Goal: Transaction & Acquisition: Purchase product/service

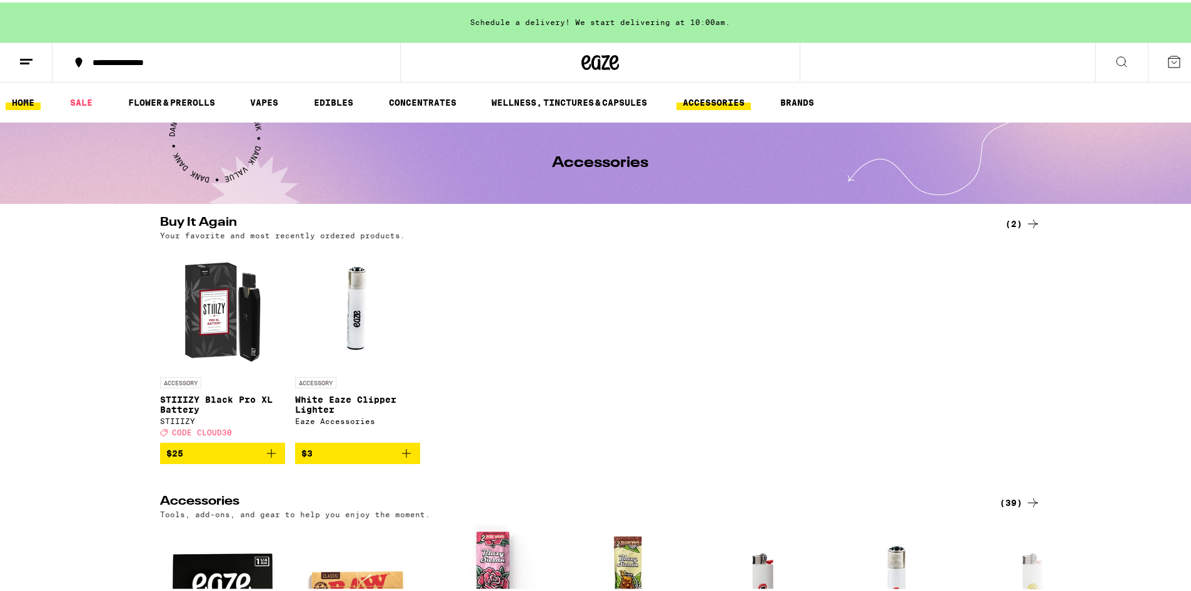
click at [21, 99] on link "HOME" at bounding box center [23, 100] width 35 height 15
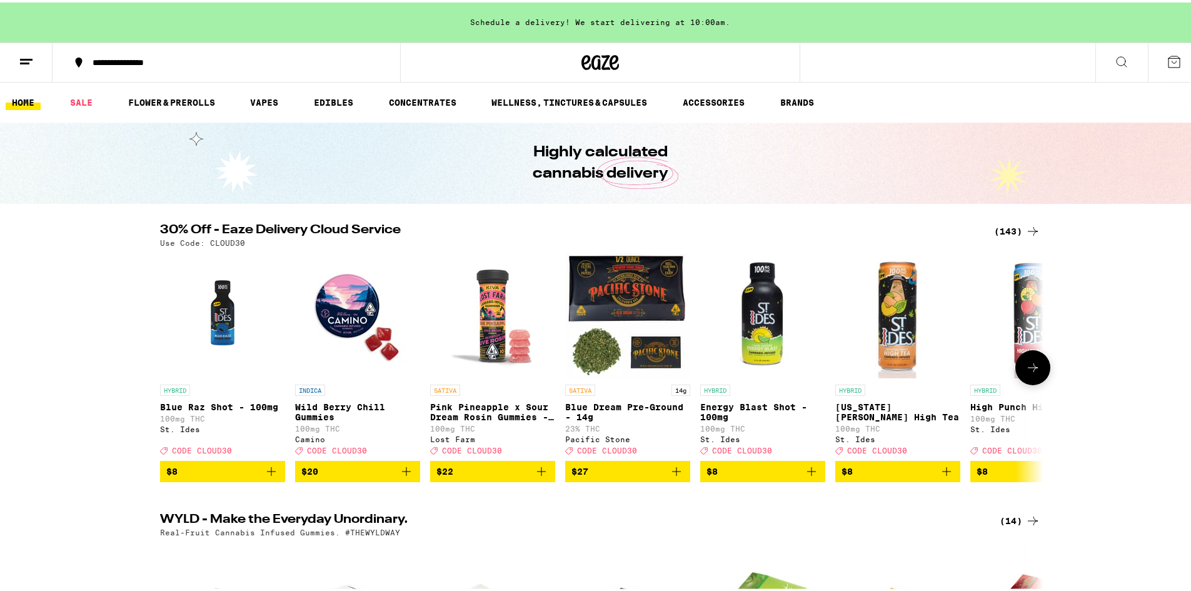
click at [1025, 371] on icon at bounding box center [1032, 365] width 15 height 15
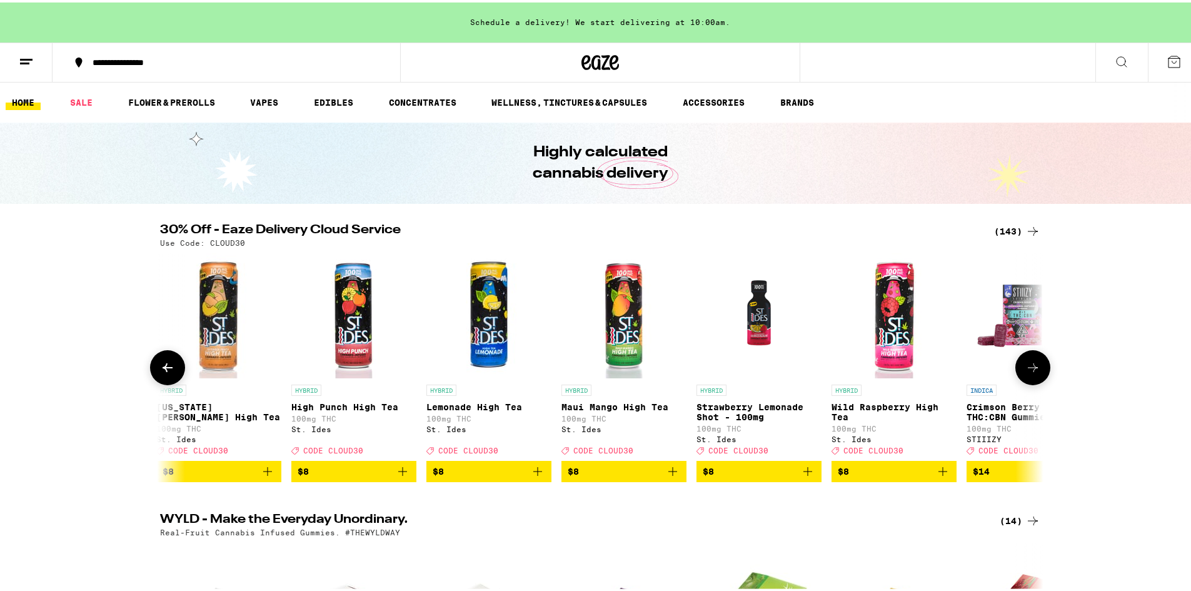
scroll to position [0, 744]
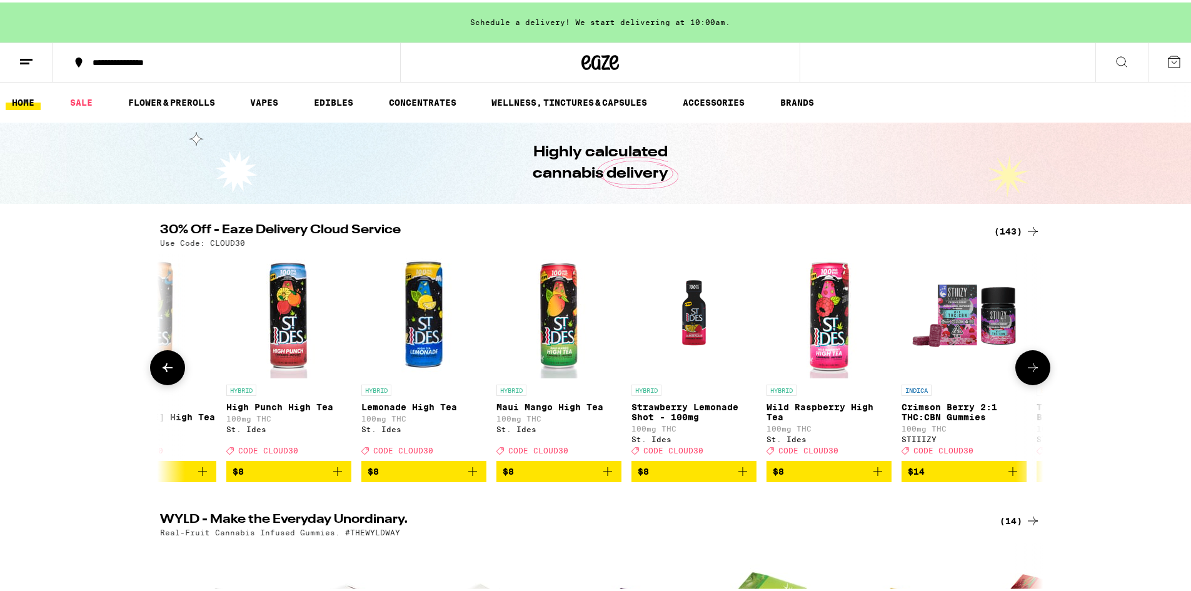
click at [1031, 368] on icon at bounding box center [1032, 365] width 15 height 15
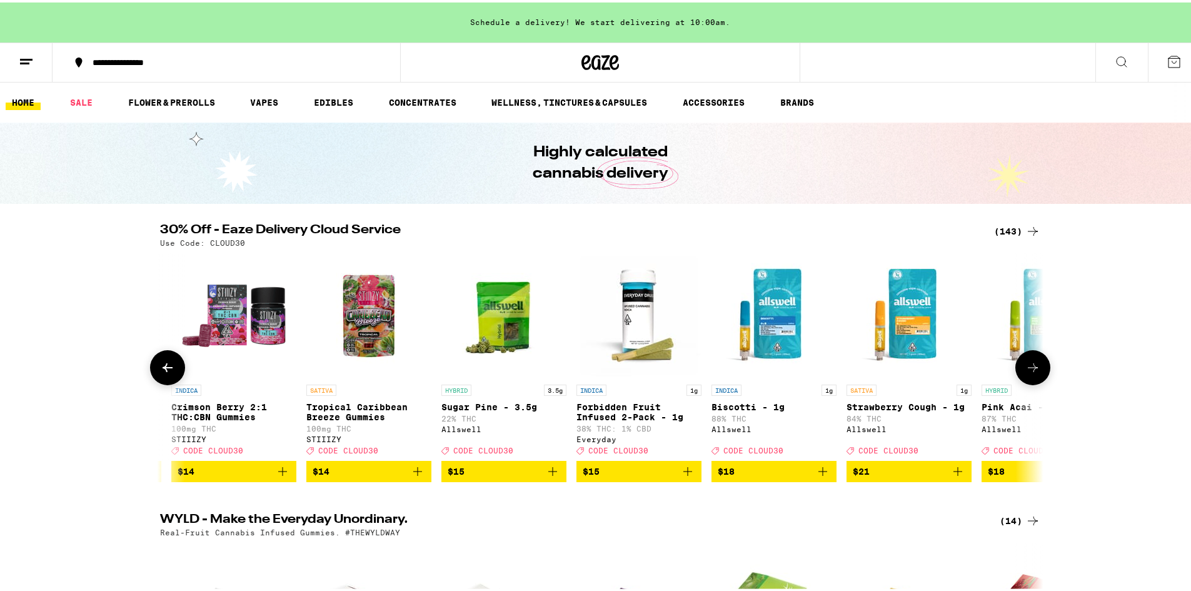
scroll to position [0, 1488]
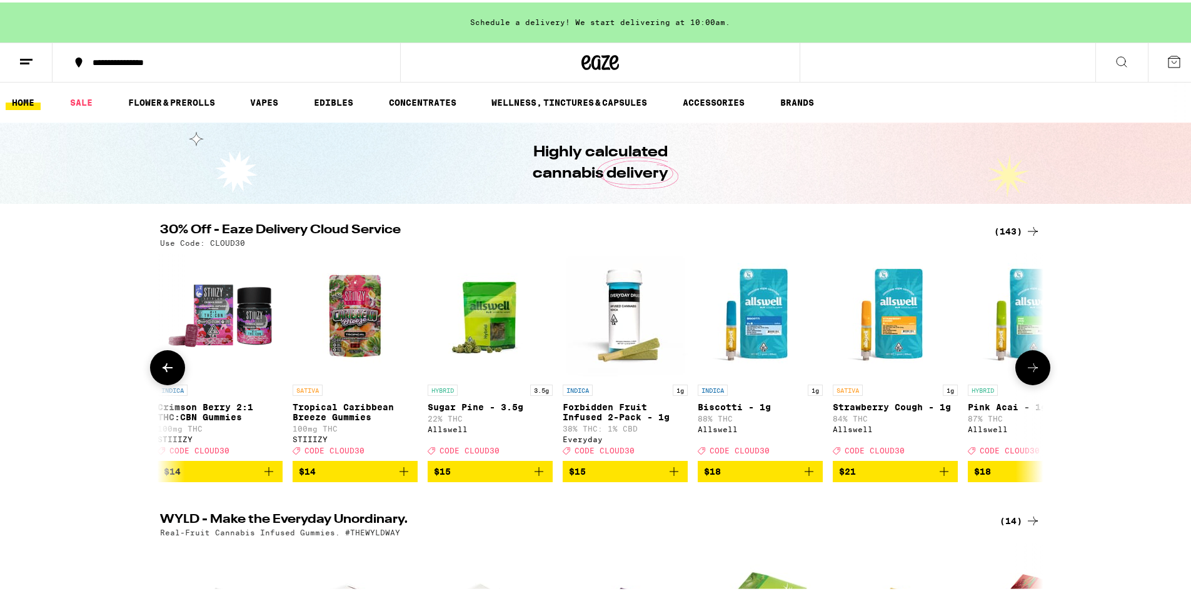
click at [1033, 371] on icon at bounding box center [1032, 365] width 15 height 15
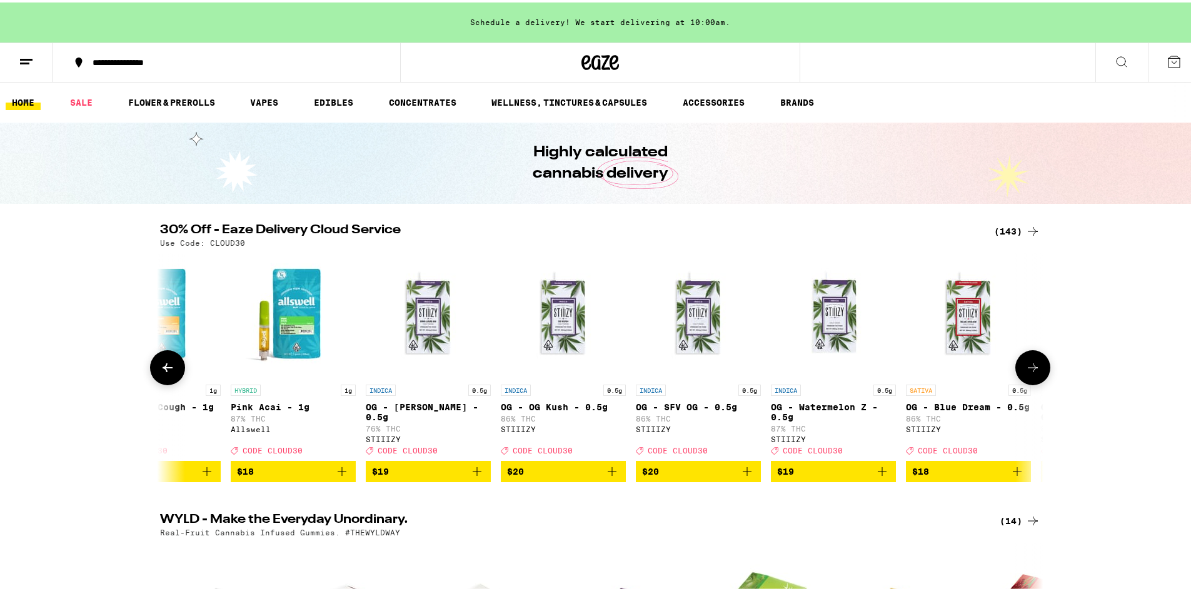
scroll to position [0, 2232]
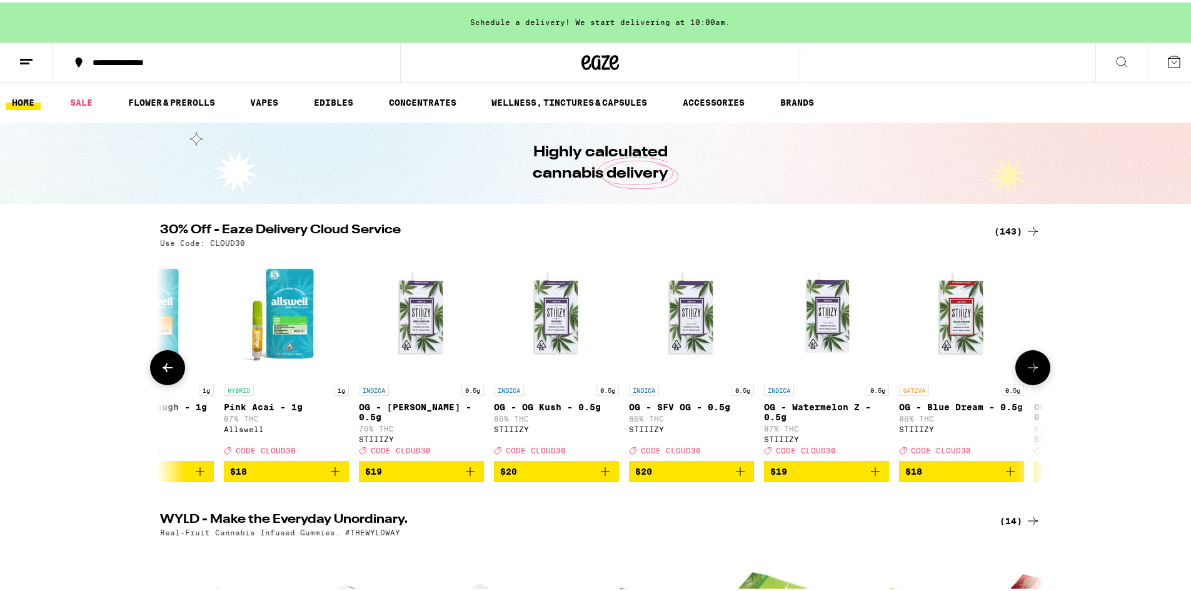
click at [1032, 369] on icon at bounding box center [1033, 365] width 10 height 9
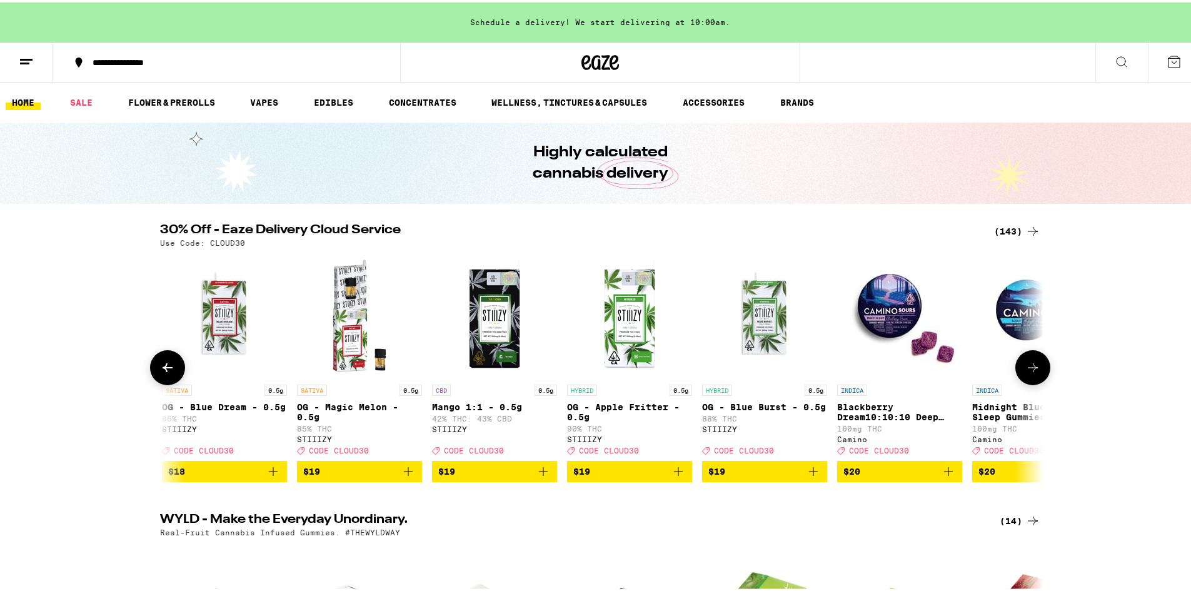
scroll to position [0, 2976]
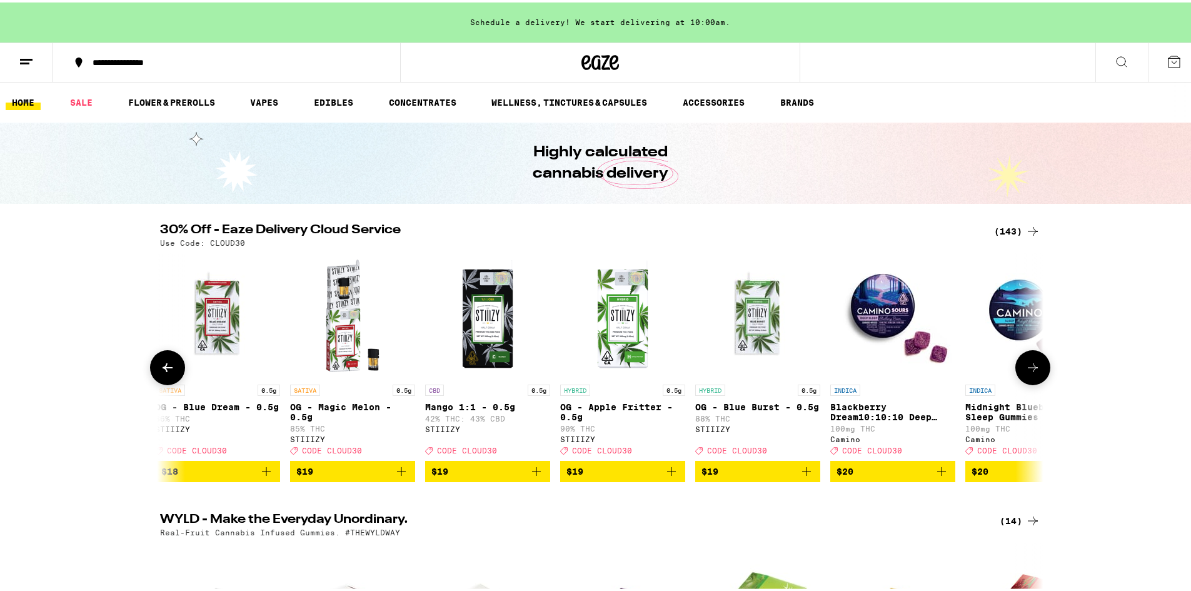
click at [1032, 369] on icon at bounding box center [1033, 365] width 10 height 9
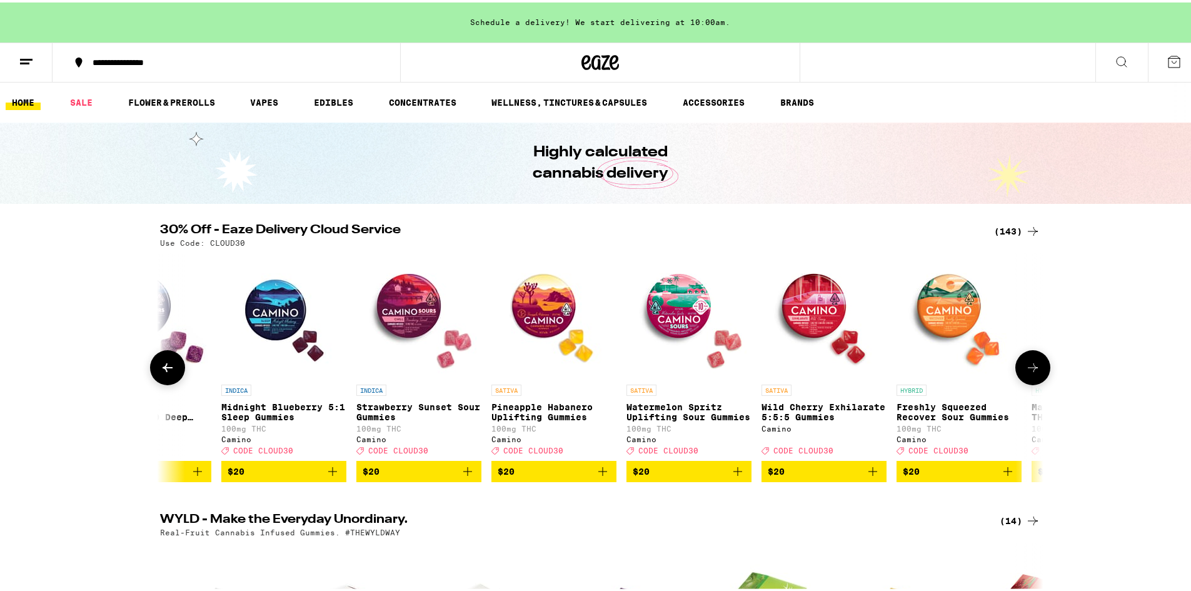
click at [1032, 371] on icon at bounding box center [1032, 365] width 15 height 15
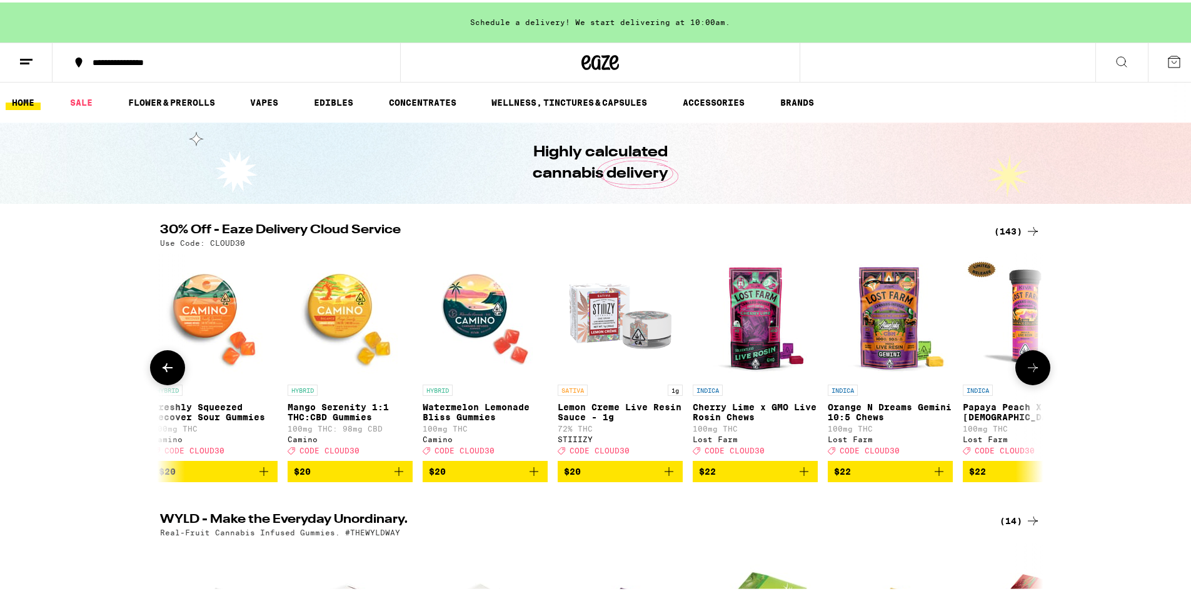
click at [1032, 368] on icon at bounding box center [1032, 365] width 15 height 15
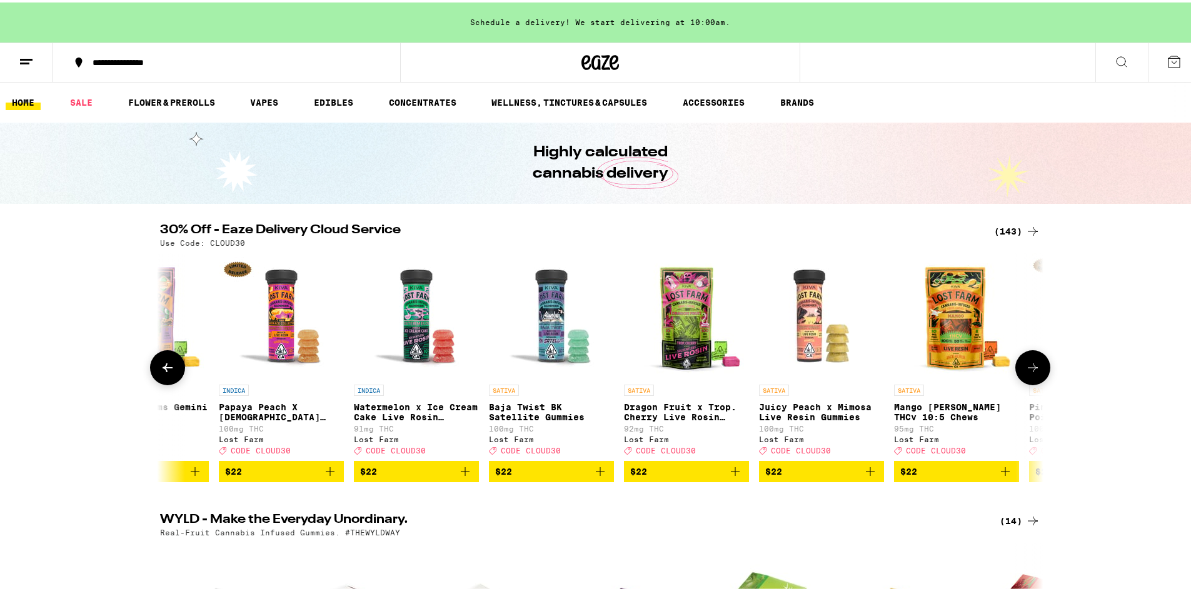
click at [1032, 368] on icon at bounding box center [1032, 365] width 15 height 15
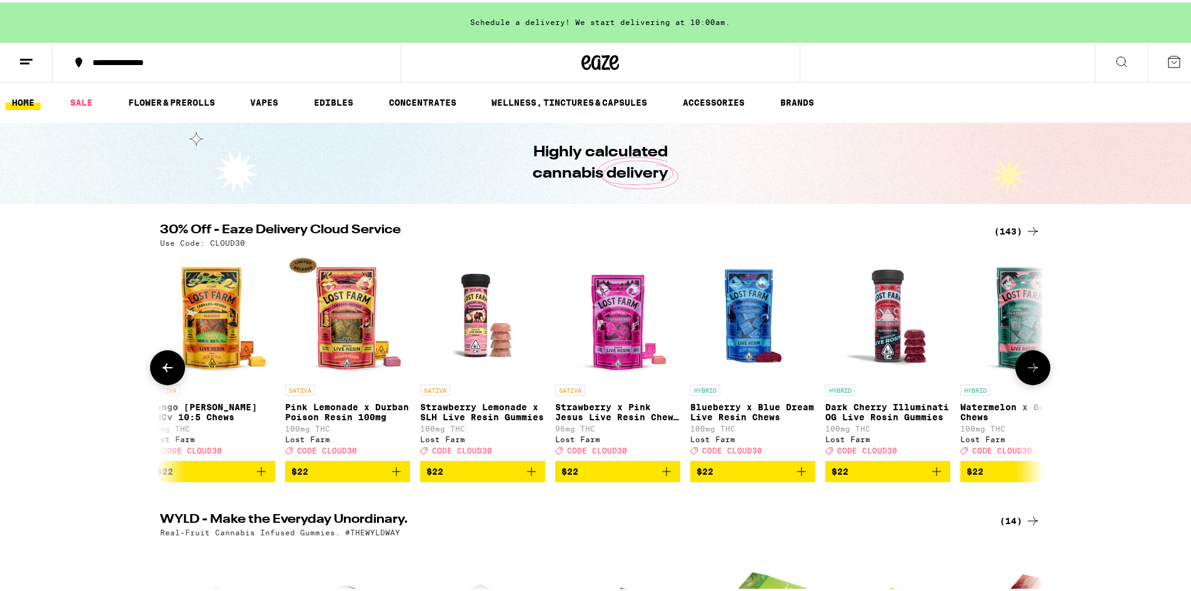
click at [1032, 367] on icon at bounding box center [1032, 365] width 15 height 15
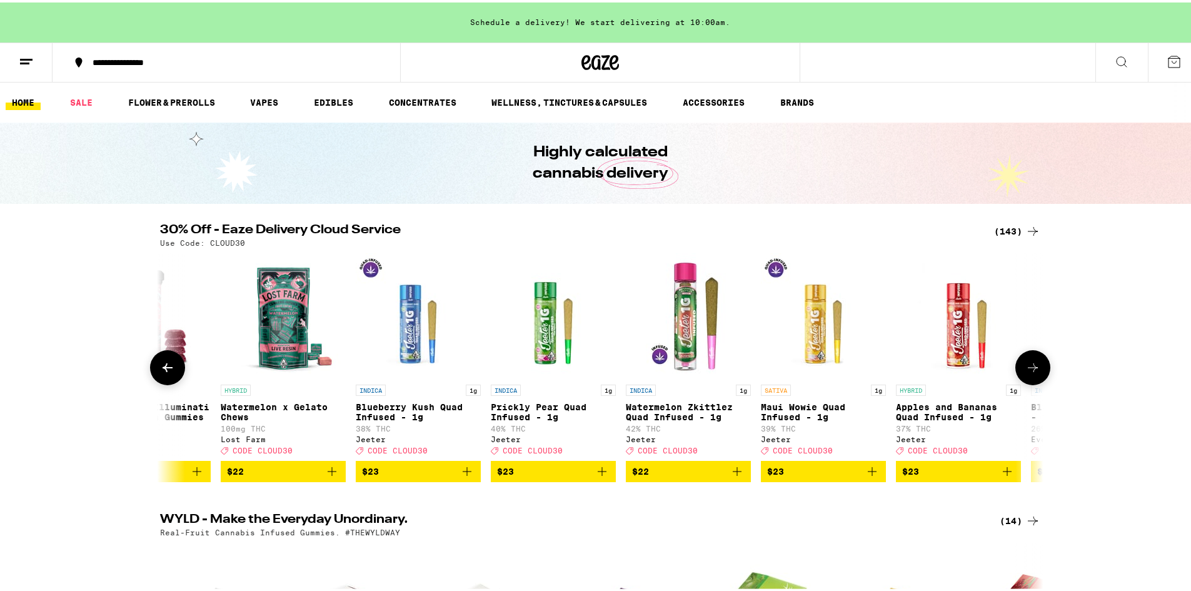
scroll to position [0, 6696]
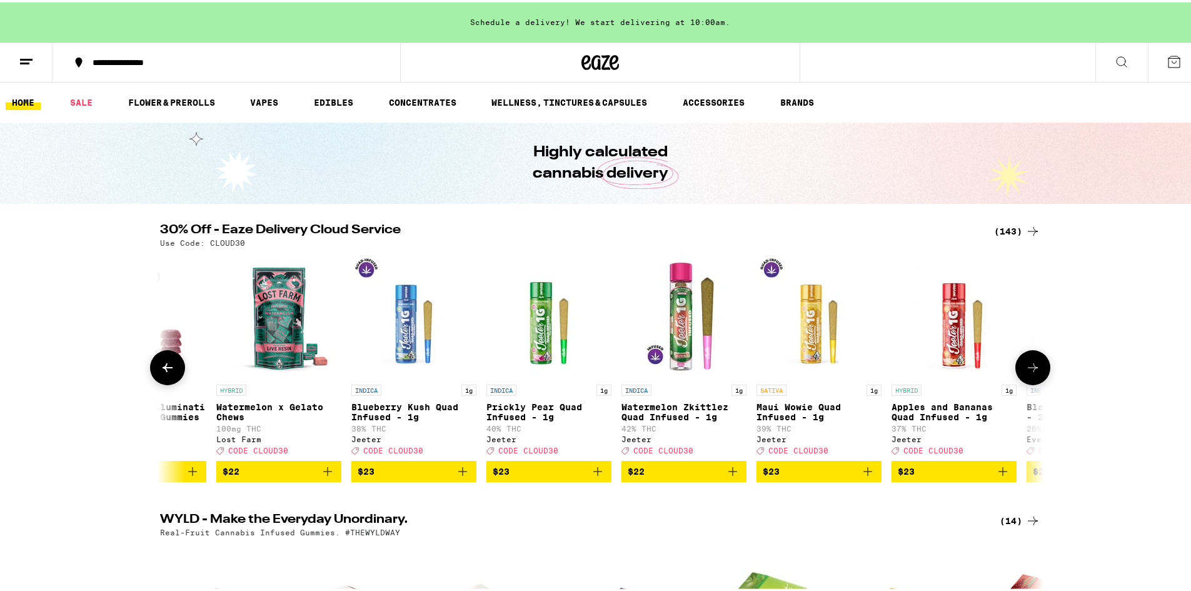
click at [1028, 365] on icon at bounding box center [1032, 365] width 15 height 15
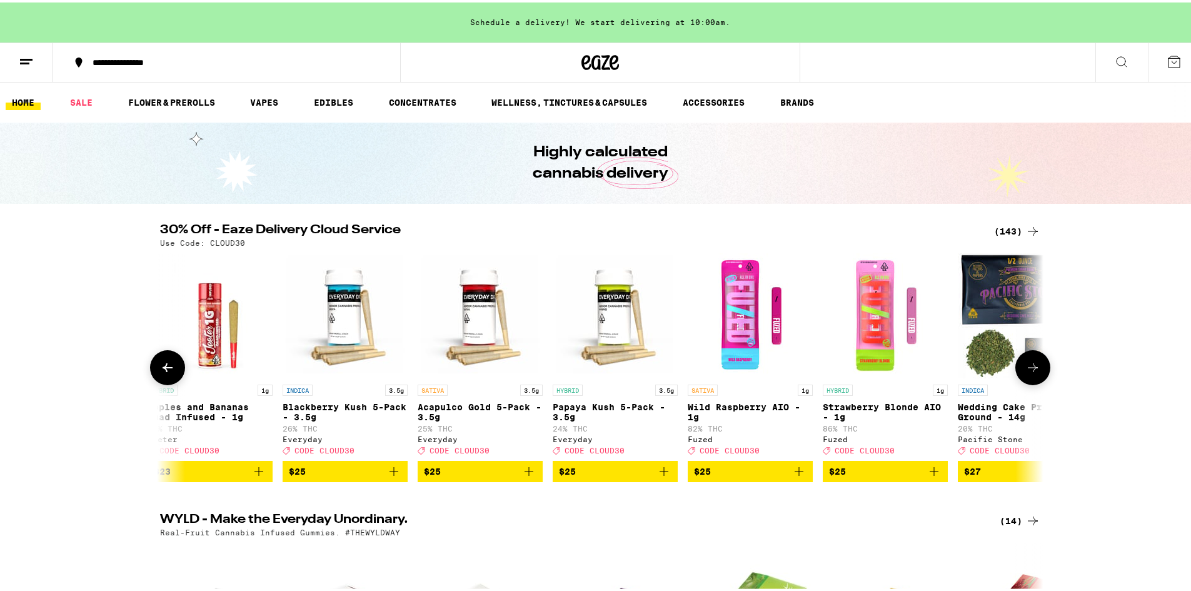
click at [1028, 363] on icon at bounding box center [1032, 365] width 15 height 15
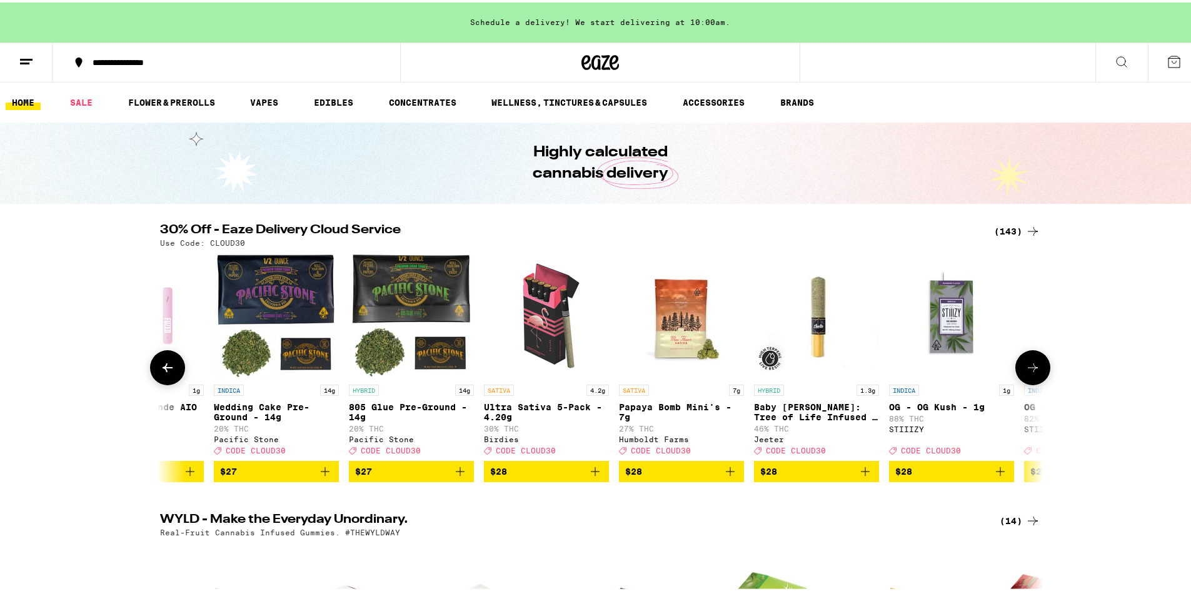
click at [1028, 363] on button at bounding box center [1032, 365] width 35 height 35
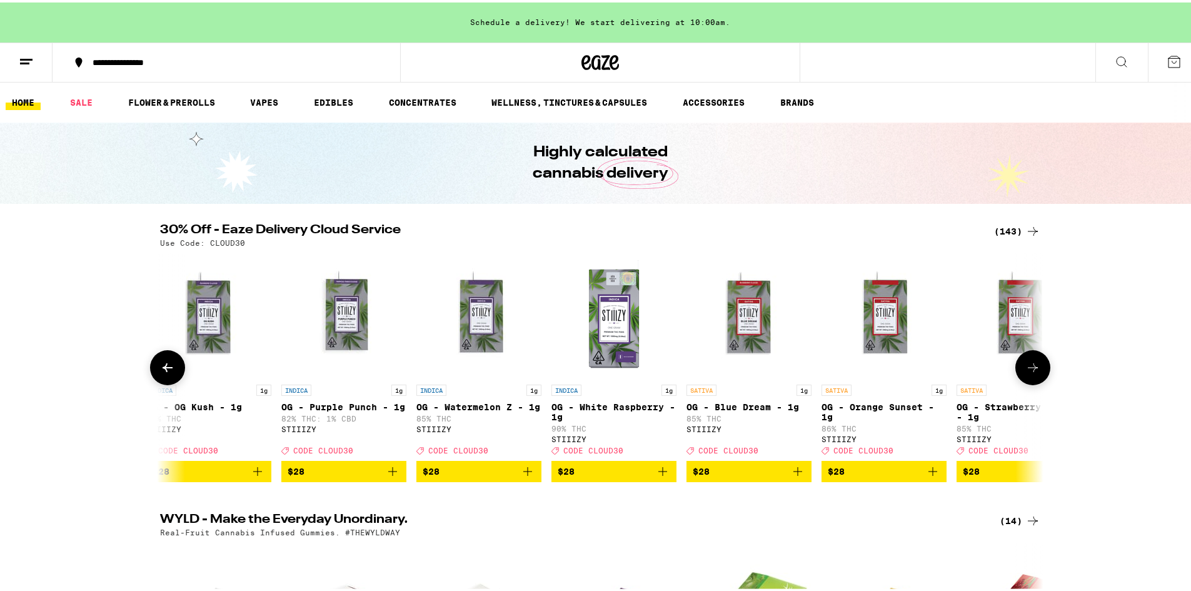
scroll to position [0, 8928]
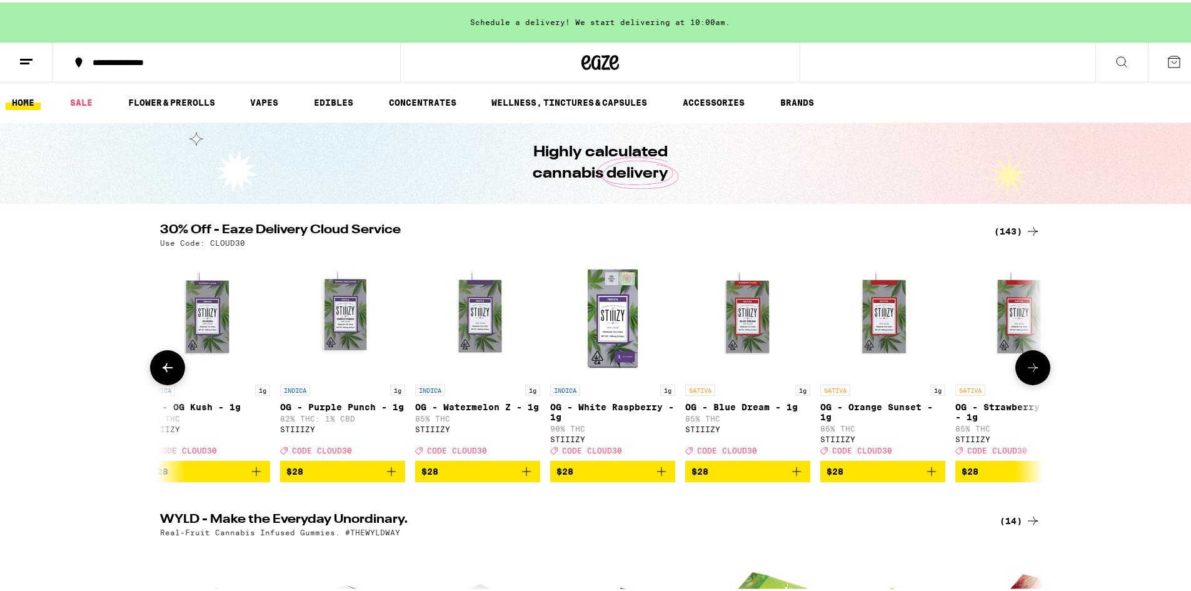
click at [1028, 363] on button at bounding box center [1032, 365] width 35 height 35
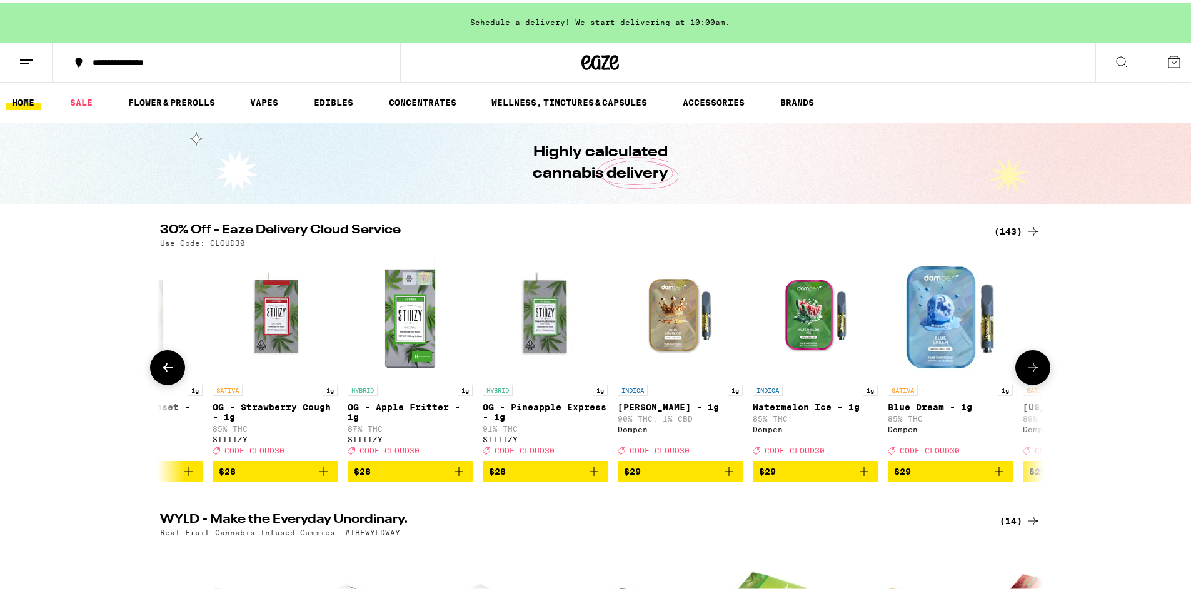
scroll to position [0, 9672]
click at [1028, 362] on button at bounding box center [1032, 365] width 35 height 35
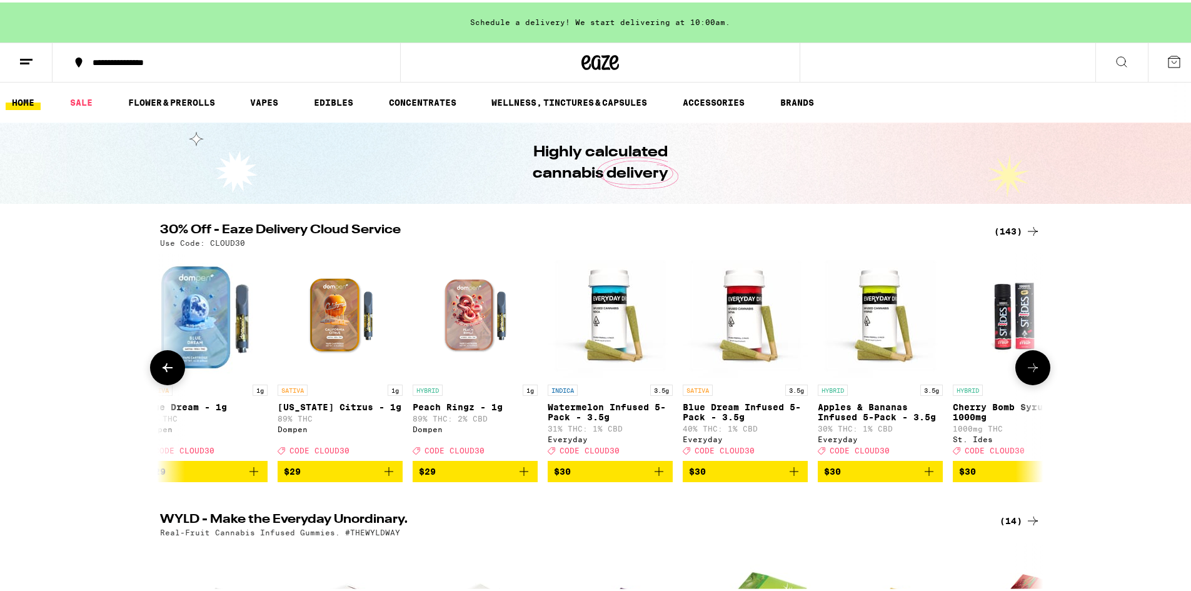
click at [1028, 363] on button at bounding box center [1032, 365] width 35 height 35
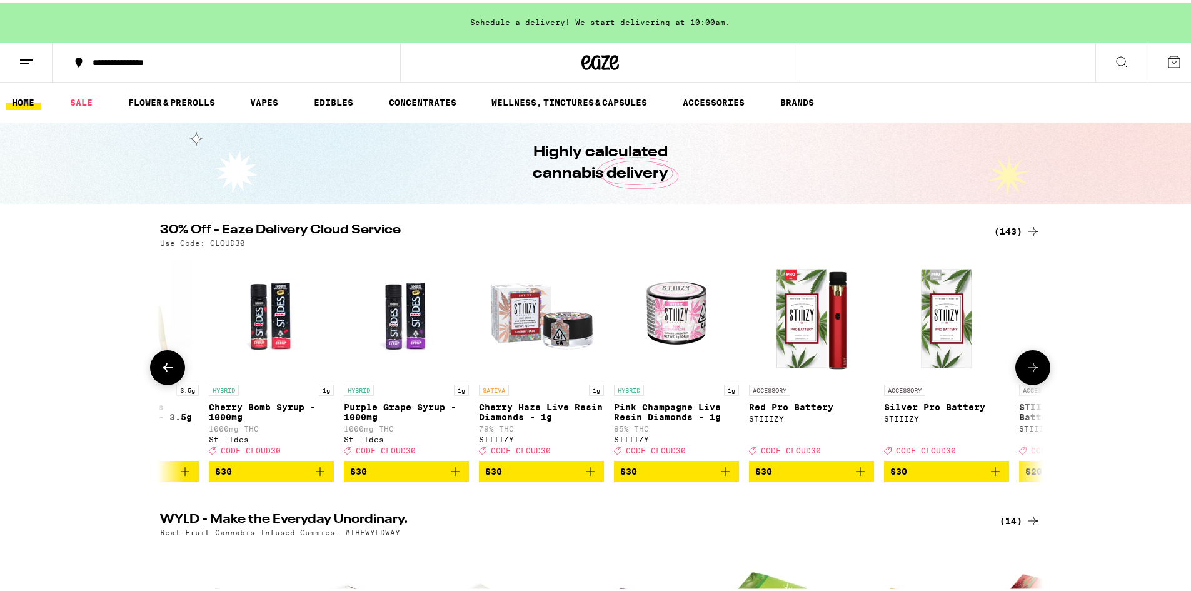
click at [1028, 363] on button at bounding box center [1032, 365] width 35 height 35
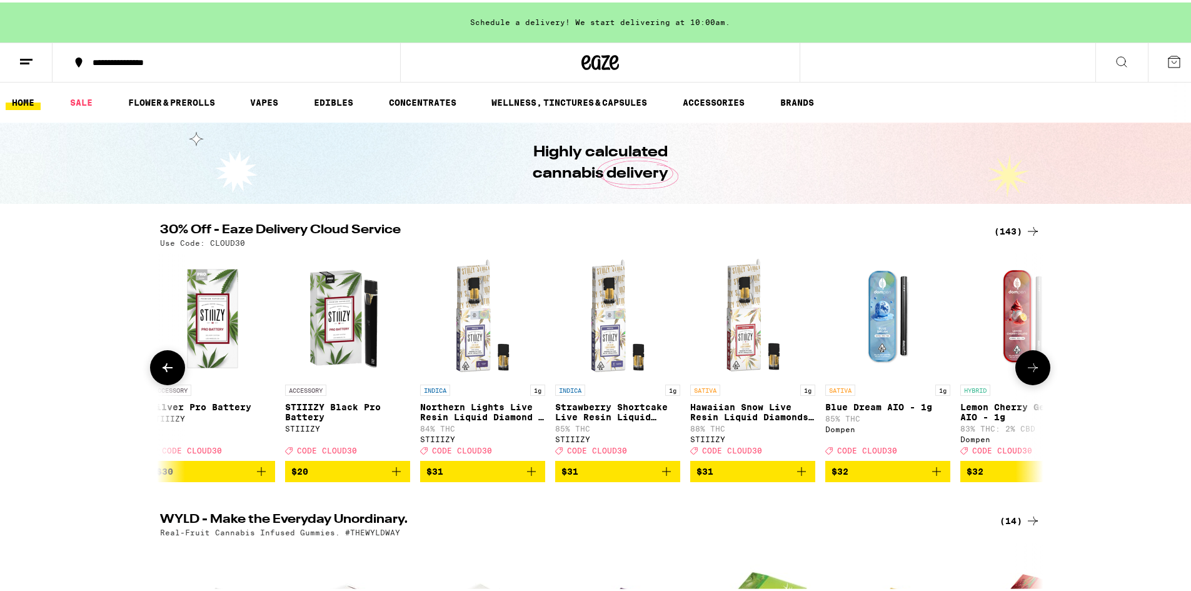
scroll to position [0, 11904]
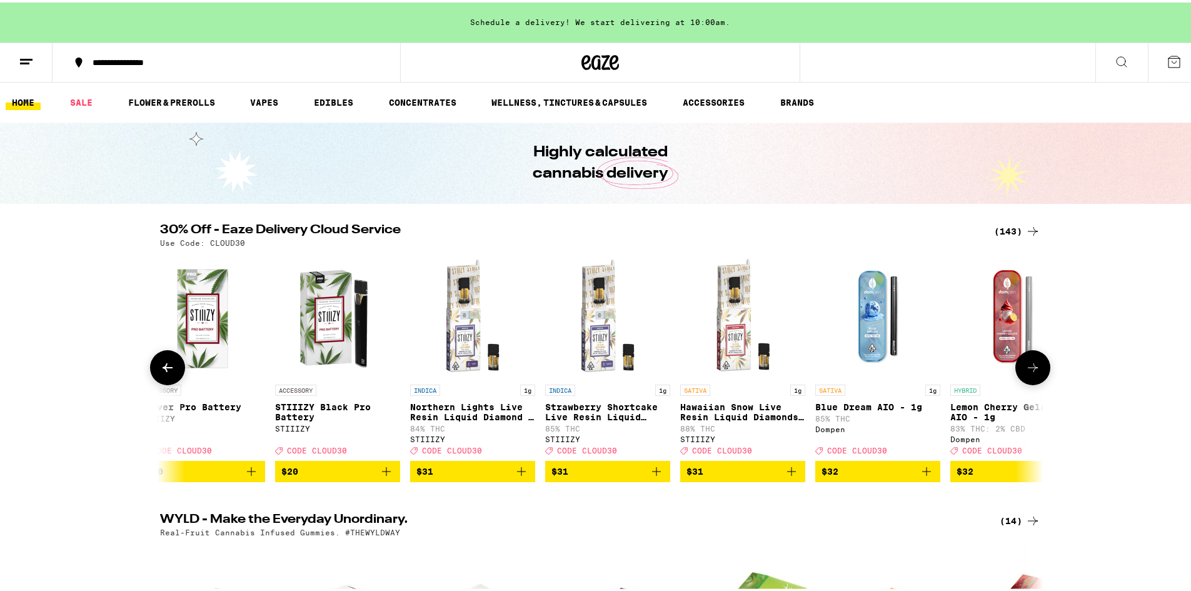
click at [1030, 366] on icon at bounding box center [1032, 365] width 15 height 15
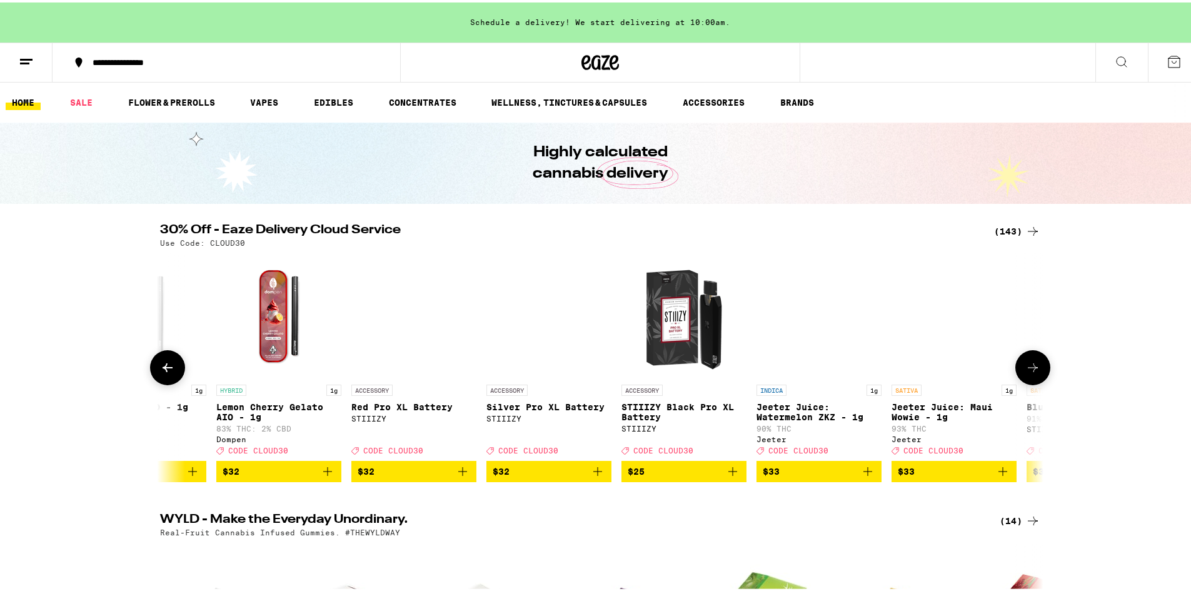
scroll to position [0, 12648]
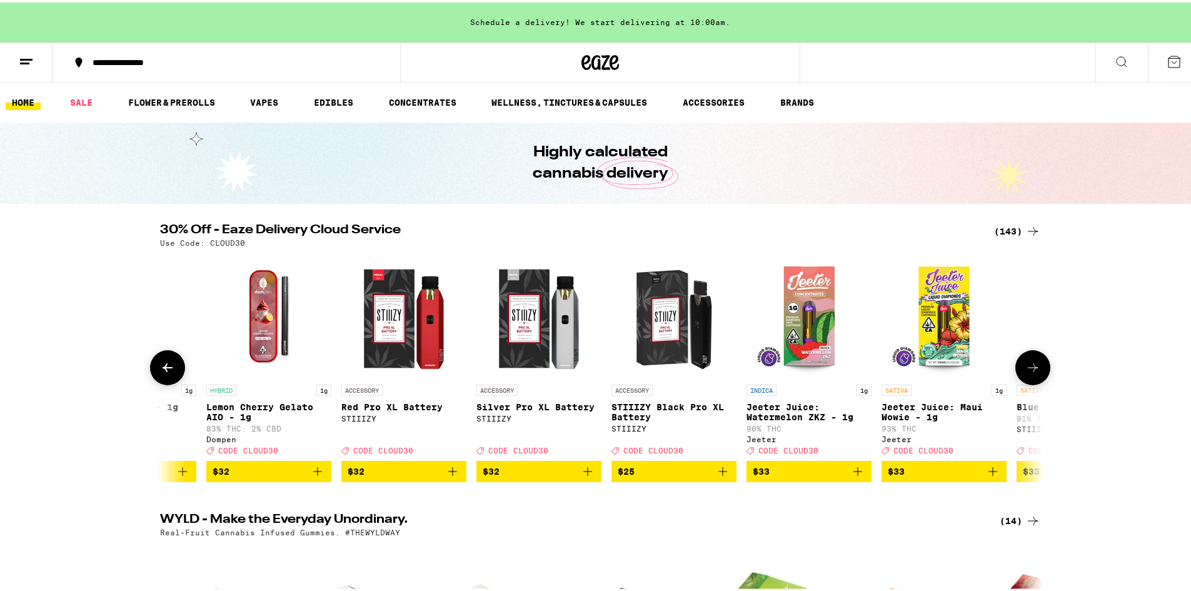
click at [1029, 367] on icon at bounding box center [1033, 365] width 10 height 9
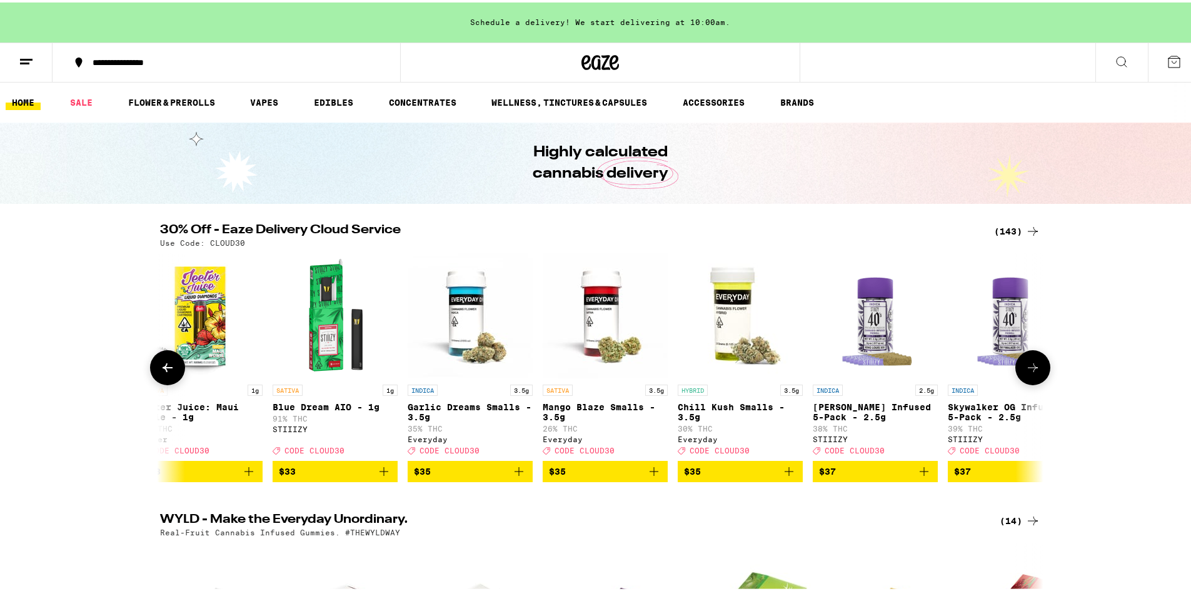
click at [1029, 367] on icon at bounding box center [1033, 365] width 10 height 9
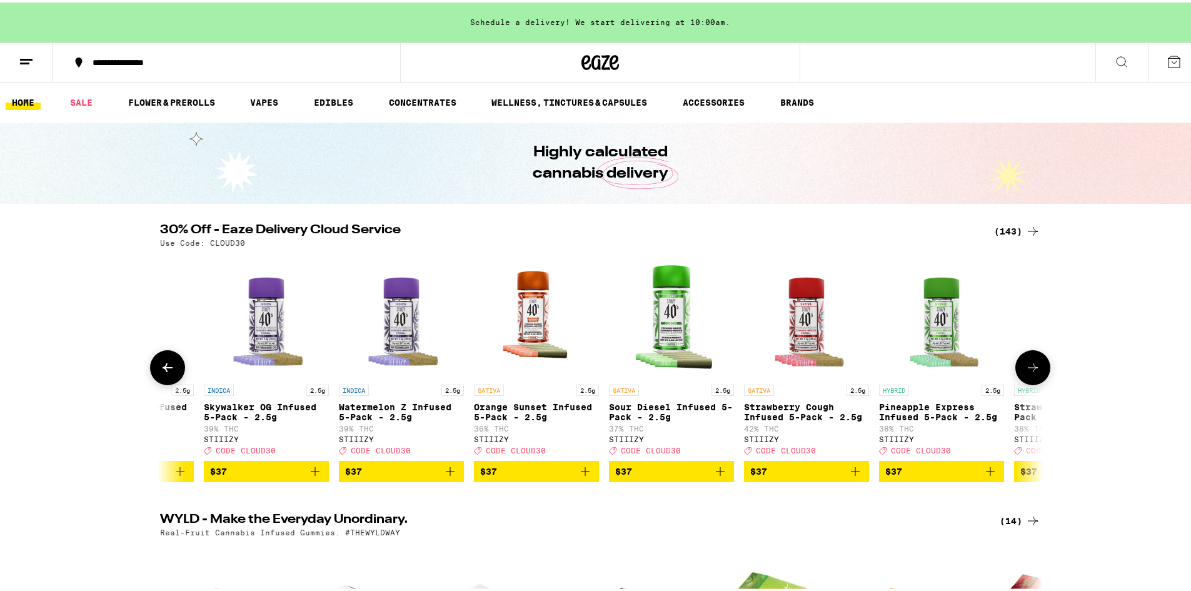
click at [1030, 366] on icon at bounding box center [1032, 365] width 15 height 15
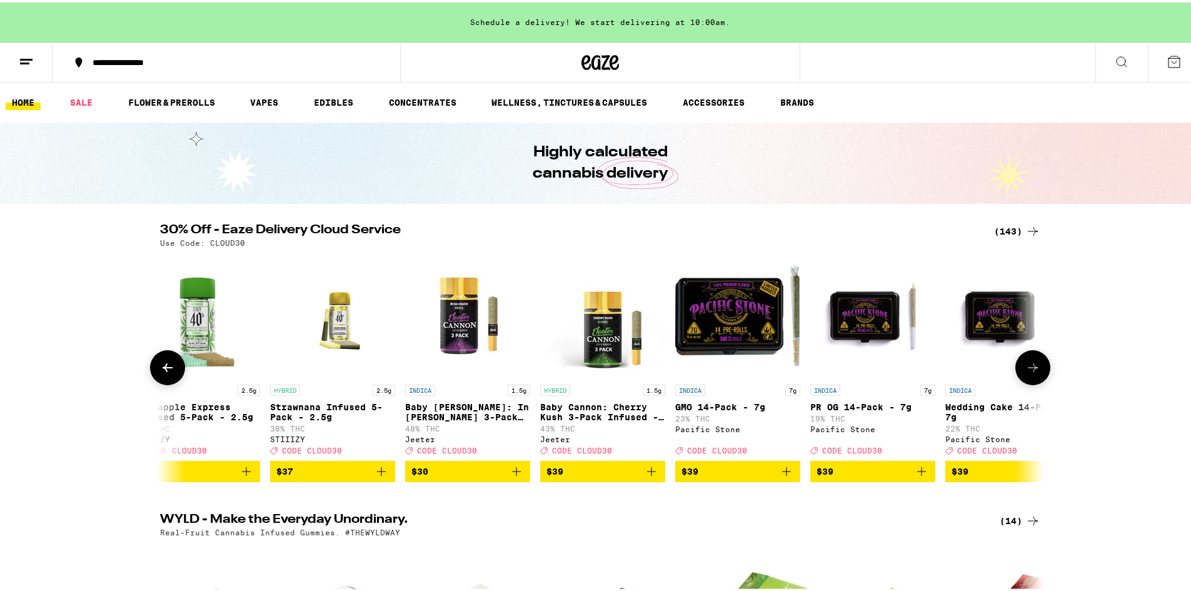
click at [1029, 367] on icon at bounding box center [1032, 365] width 15 height 15
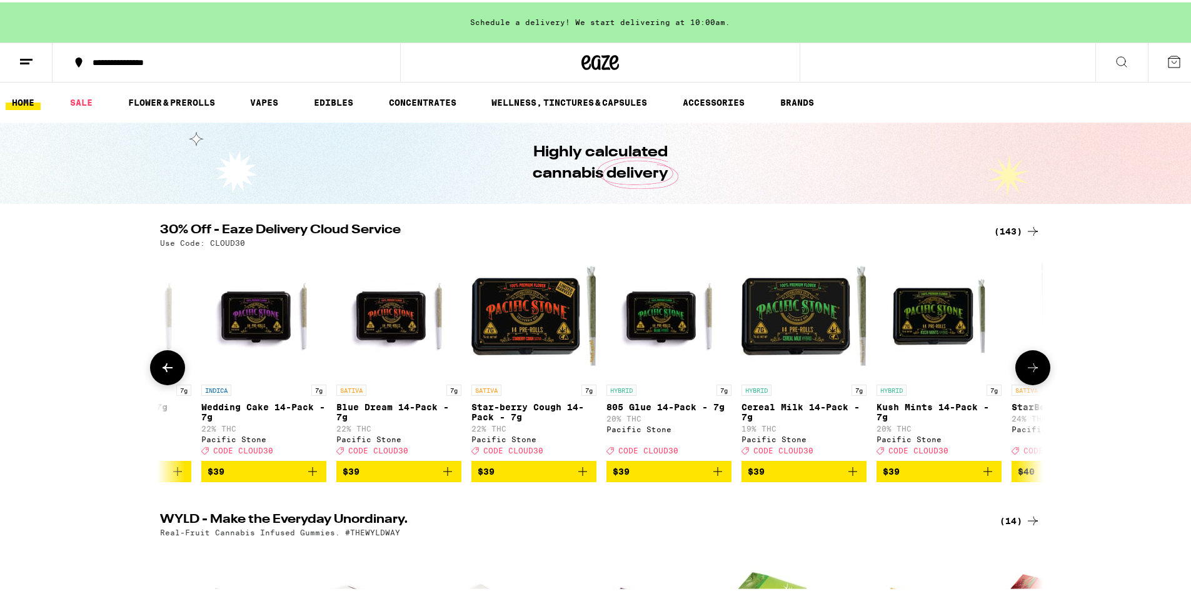
click at [1029, 367] on icon at bounding box center [1033, 365] width 10 height 9
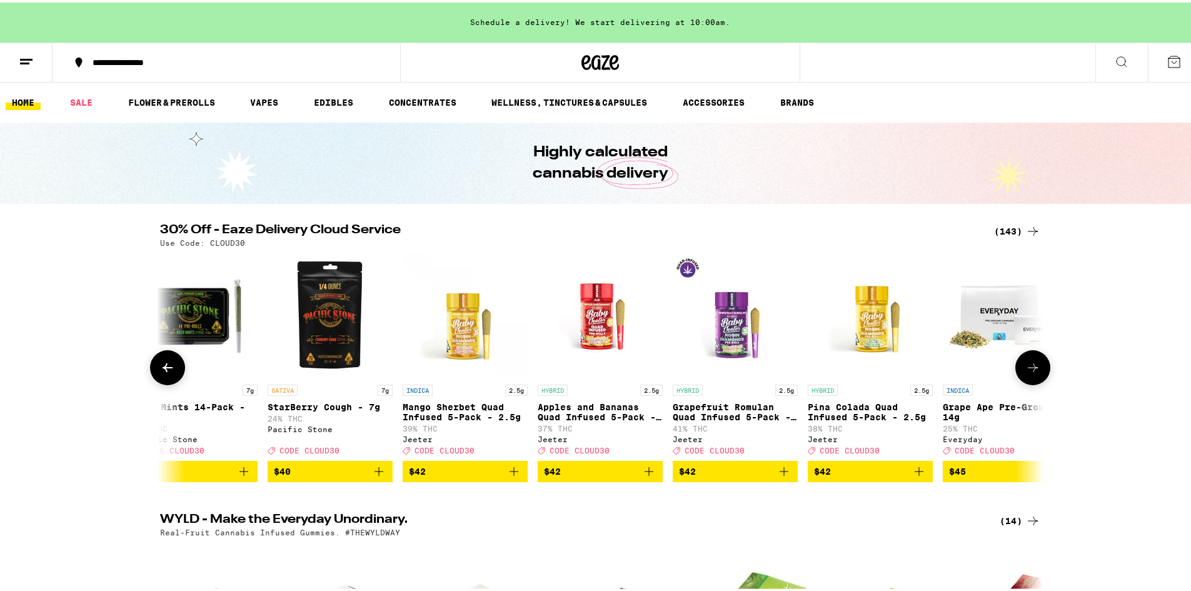
click at [1029, 367] on icon at bounding box center [1033, 365] width 10 height 9
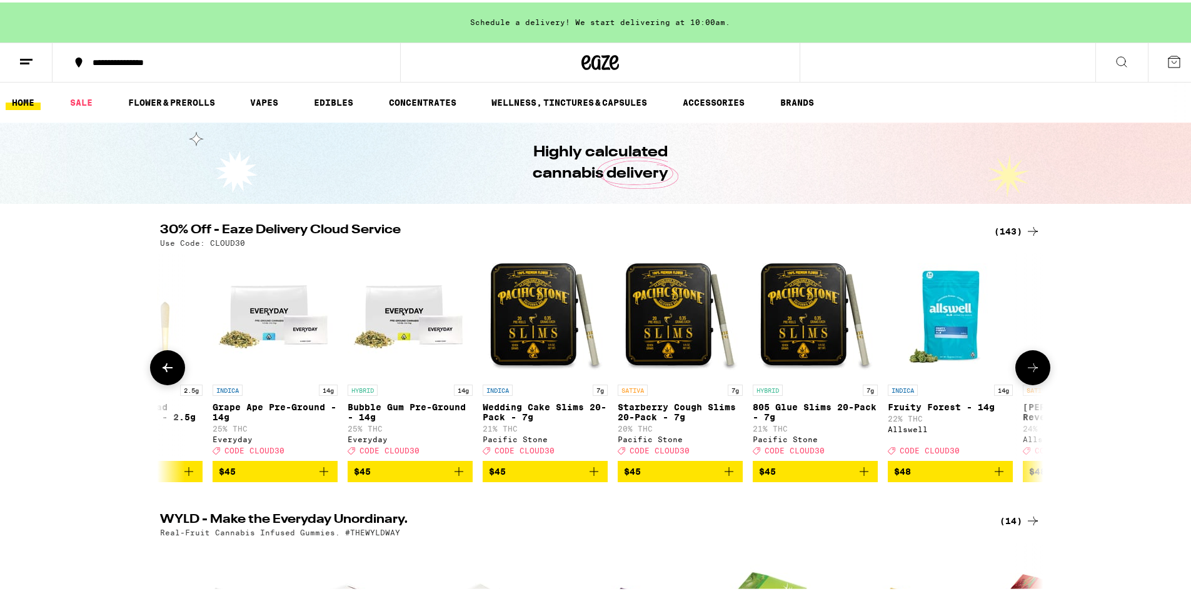
scroll to position [0, 17112]
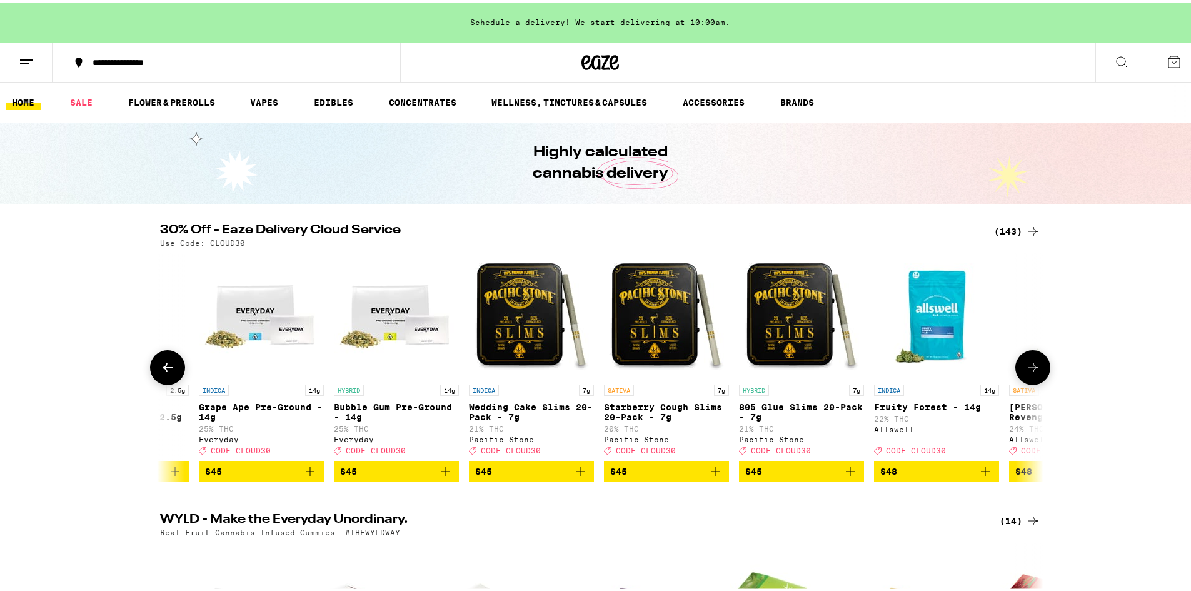
click at [1029, 367] on icon at bounding box center [1033, 365] width 10 height 9
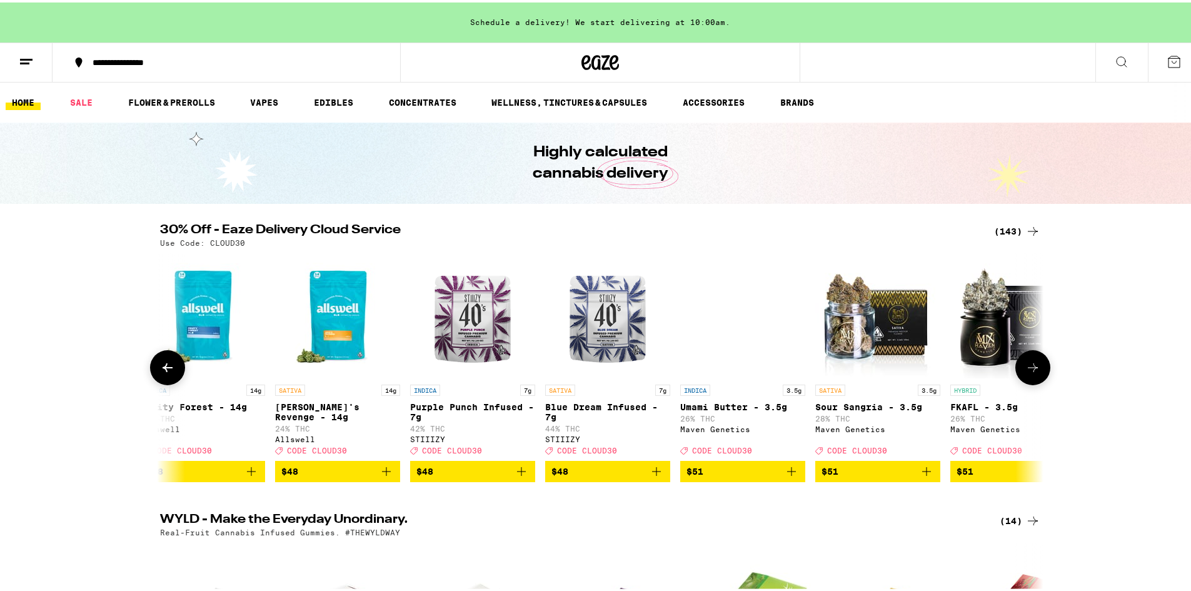
scroll to position [0, 17856]
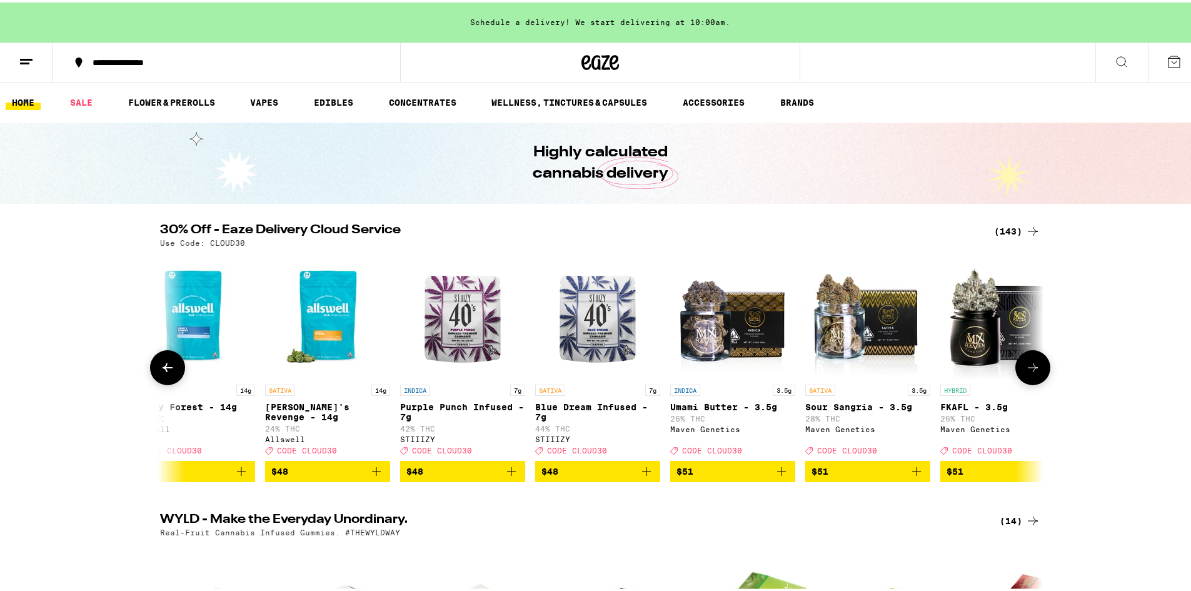
click at [1041, 370] on button at bounding box center [1032, 365] width 35 height 35
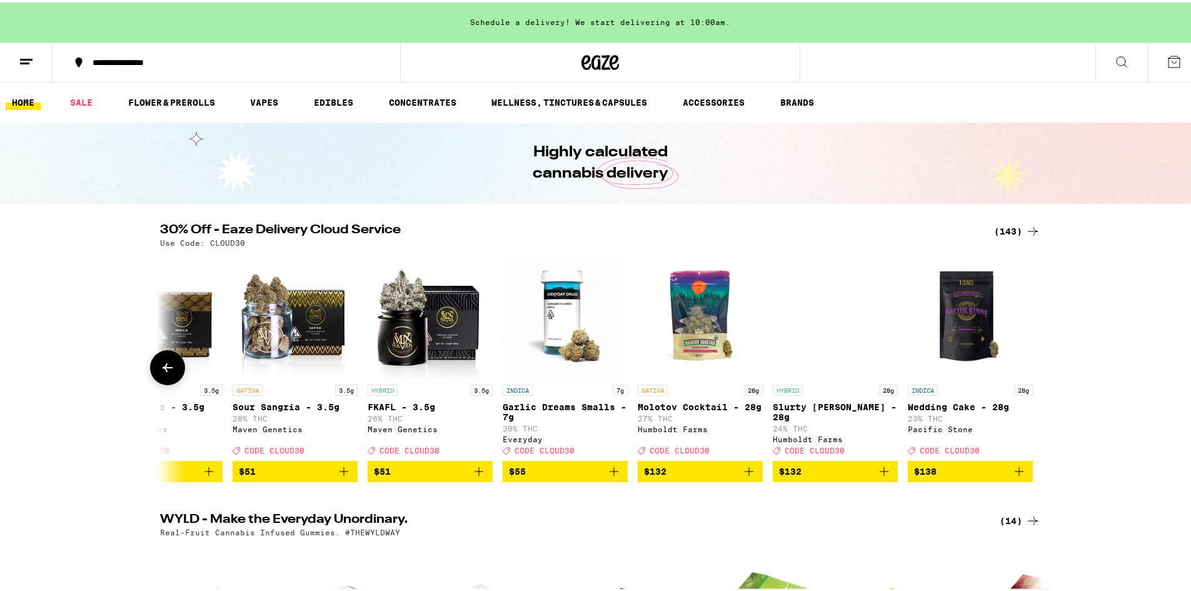
scroll to position [0, 18431]
